Goal: Find specific page/section

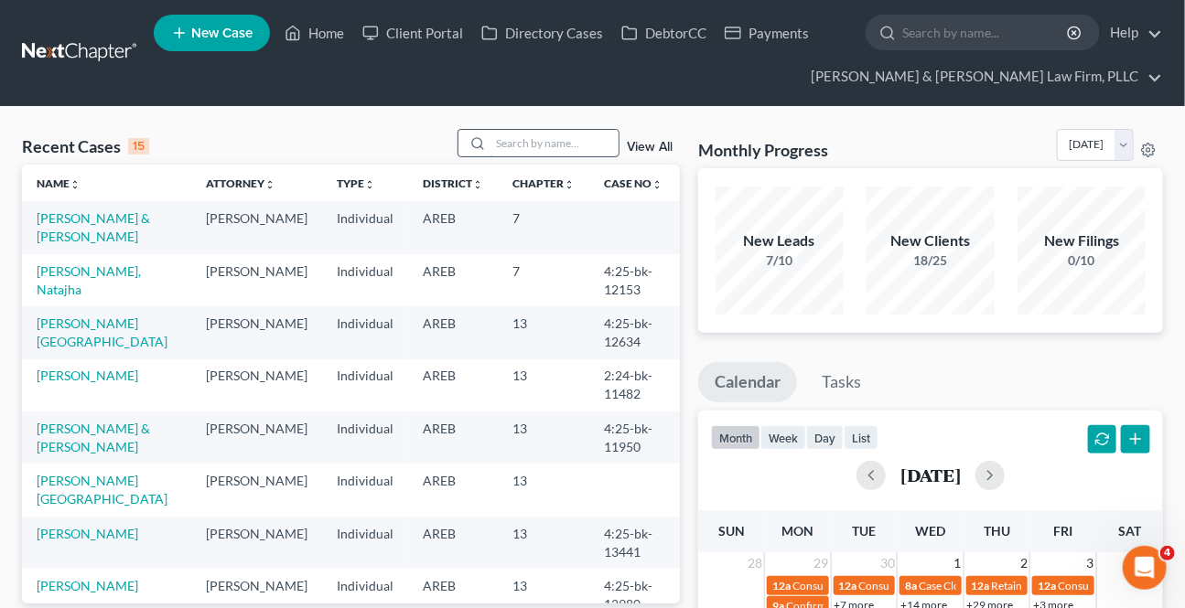
click at [540, 144] on input "search" at bounding box center [554, 143] width 128 height 27
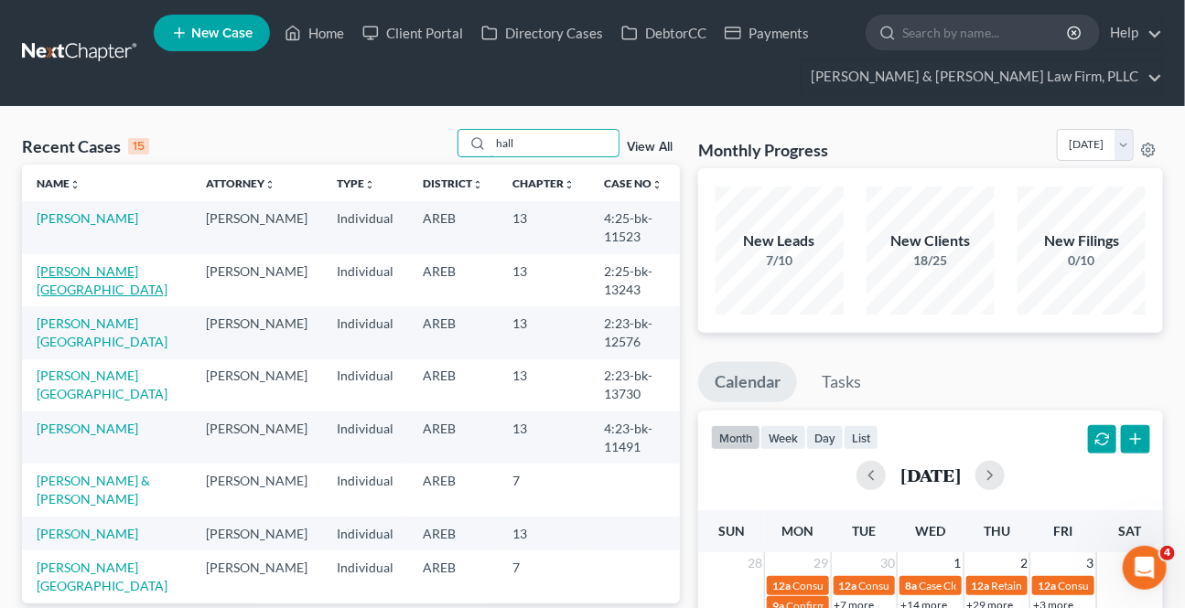
type input "hall"
click at [81, 273] on link "[PERSON_NAME][GEOGRAPHIC_DATA]" at bounding box center [102, 280] width 131 height 34
select select "1"
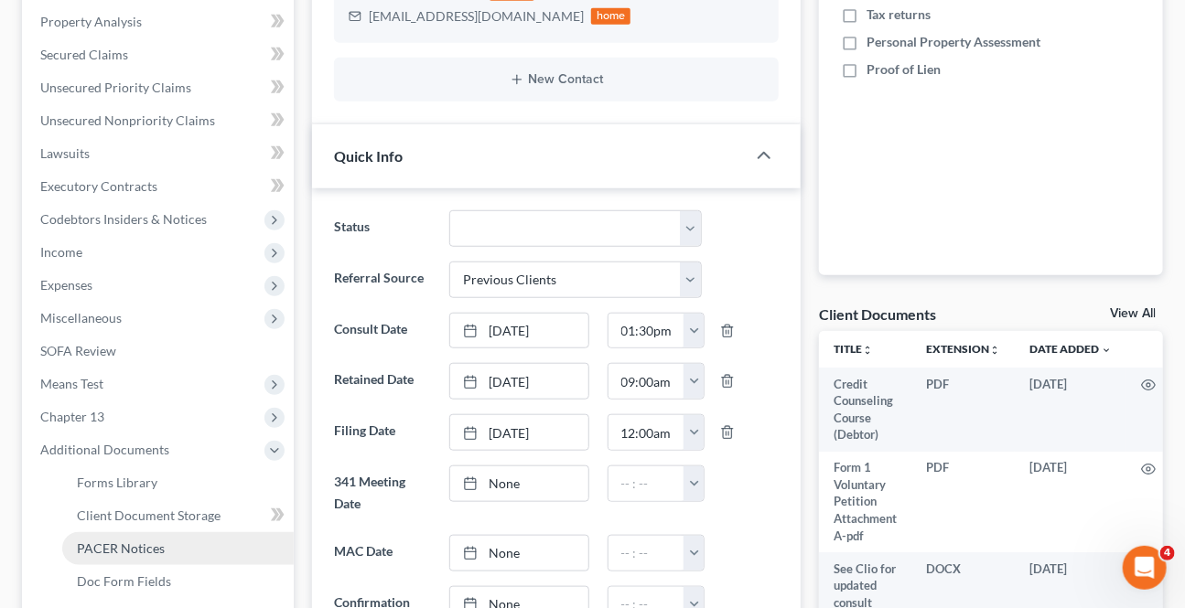
click at [105, 535] on link "PACER Notices" at bounding box center [177, 548] width 231 height 33
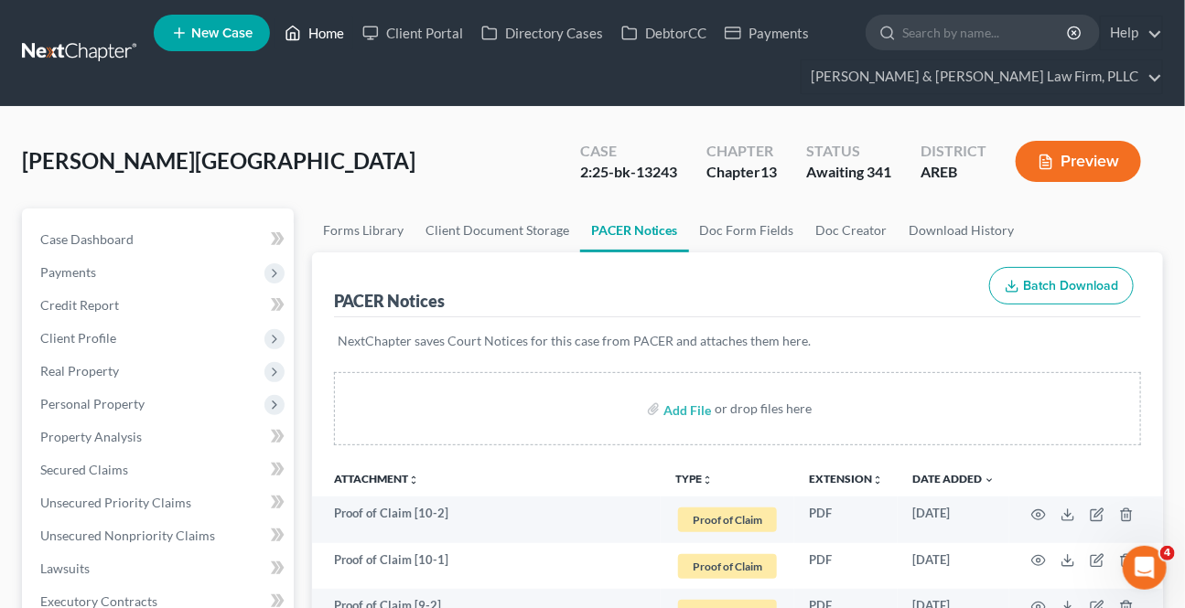
drag, startPoint x: 308, startPoint y: 29, endPoint x: 328, endPoint y: 101, distance: 74.1
click at [306, 32] on link "Home" at bounding box center [314, 32] width 78 height 33
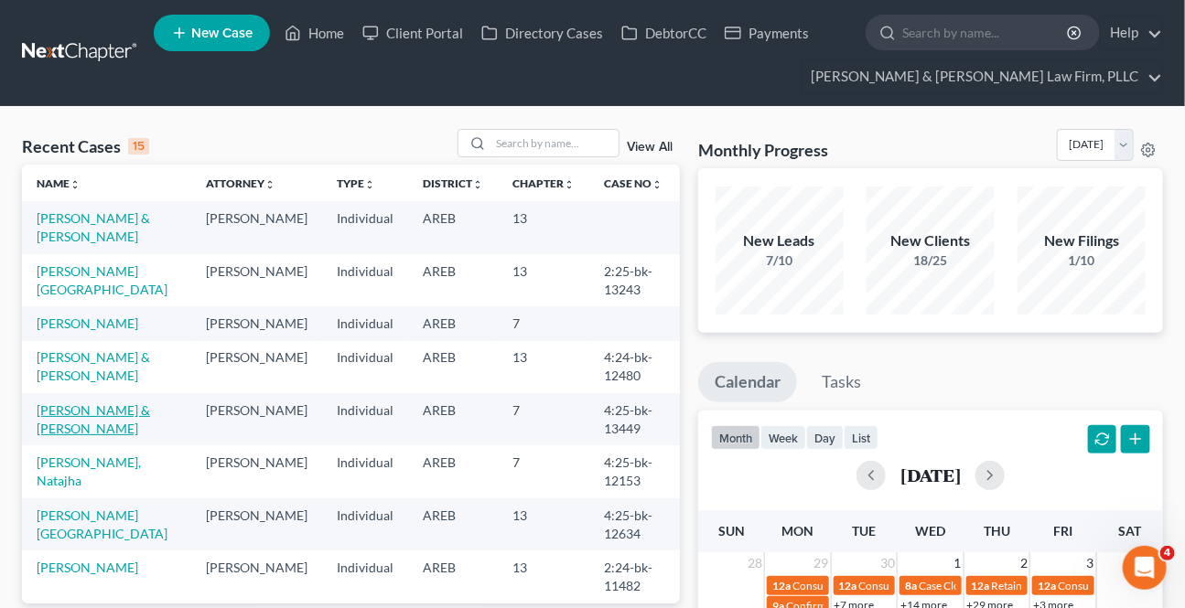
click at [75, 409] on link "[PERSON_NAME] & [PERSON_NAME]" at bounding box center [93, 420] width 113 height 34
select select "4"
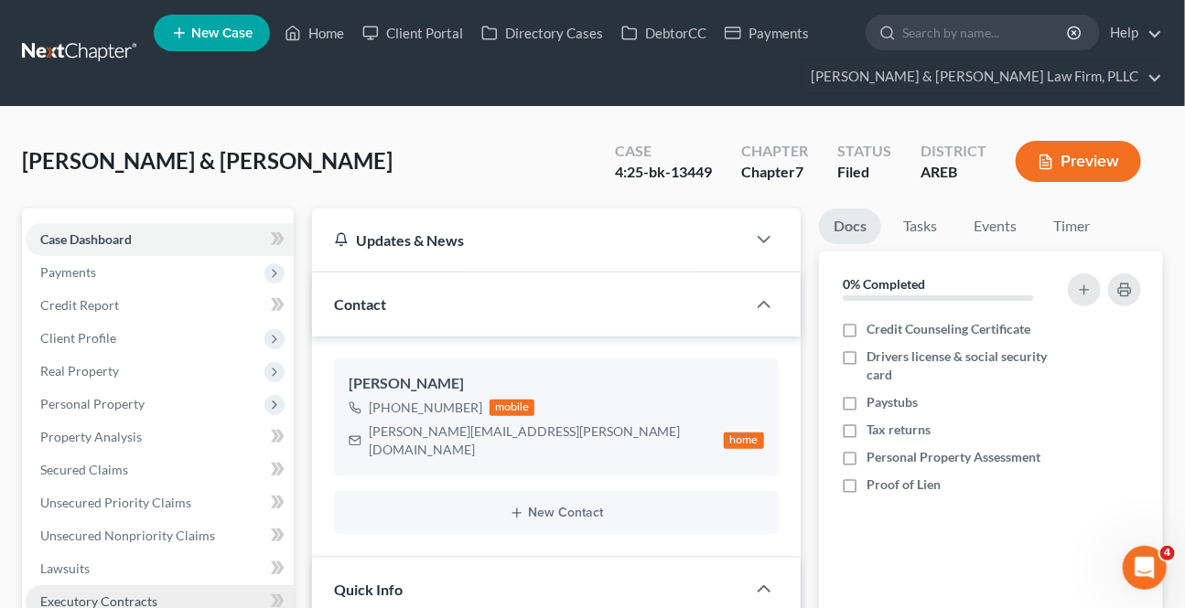
scroll to position [166, 0]
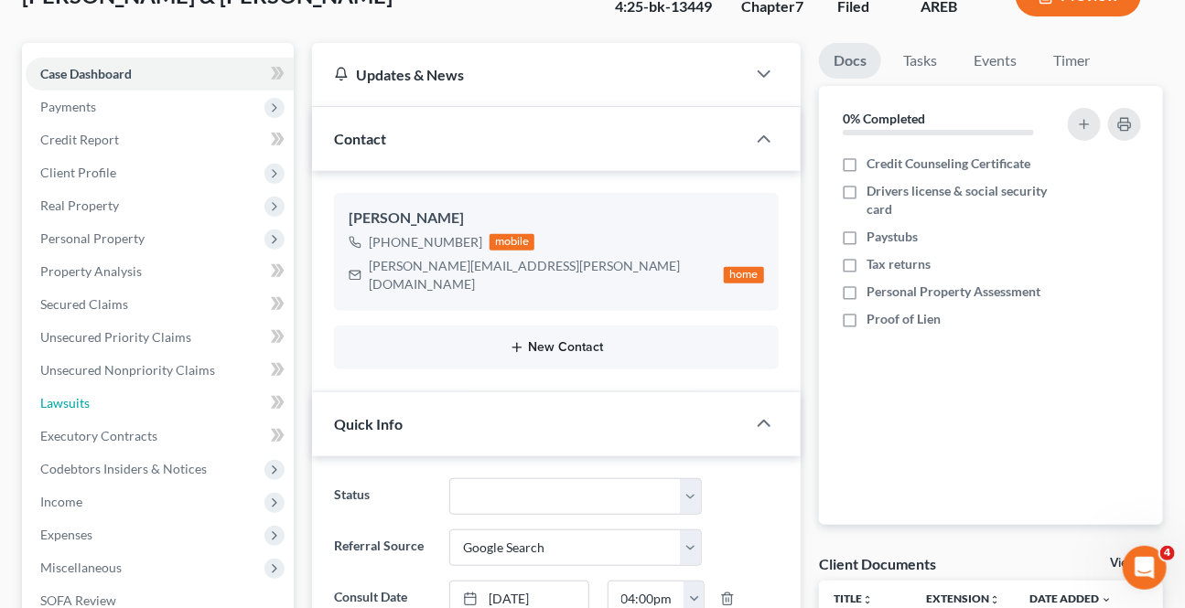
drag, startPoint x: 91, startPoint y: 410, endPoint x: 646, endPoint y: 318, distance: 561.9
click at [91, 410] on link "Lawsuits" at bounding box center [160, 403] width 268 height 33
